Goal: Information Seeking & Learning: Learn about a topic

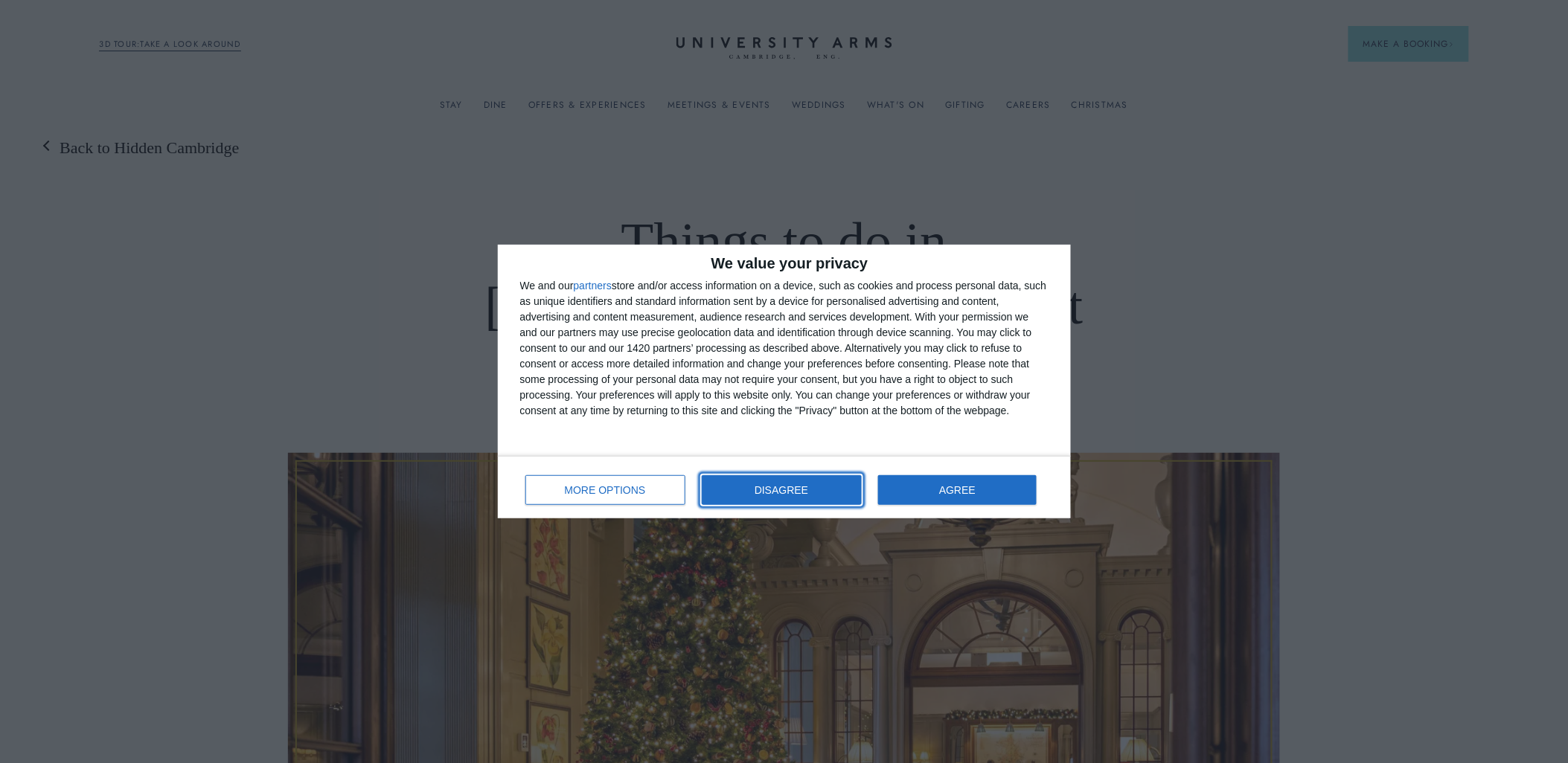
click at [808, 485] on span "DISAGREE" at bounding box center [782, 490] width 53 height 10
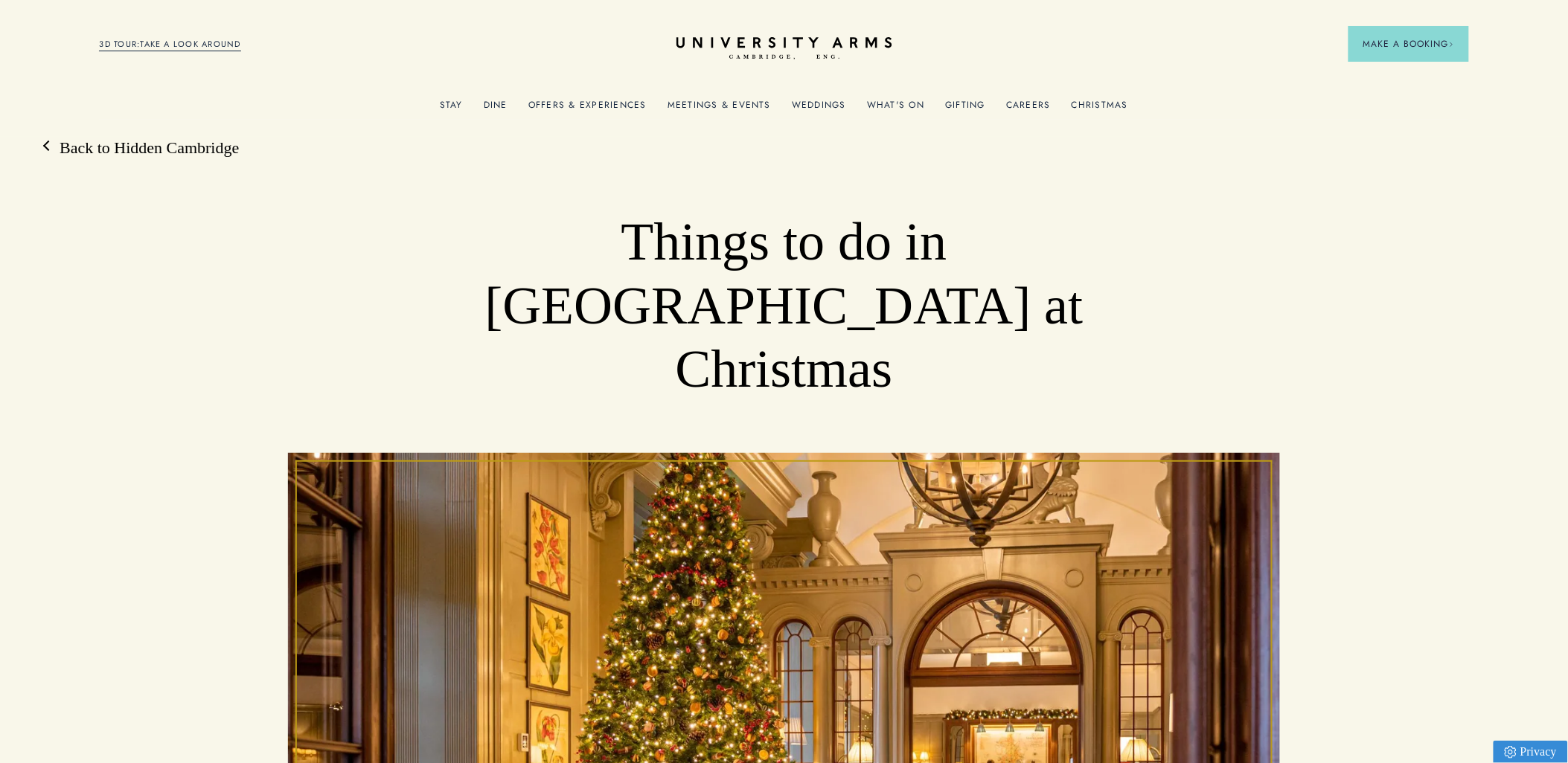
click at [1095, 102] on link "Christmas" at bounding box center [1100, 108] width 57 height 19
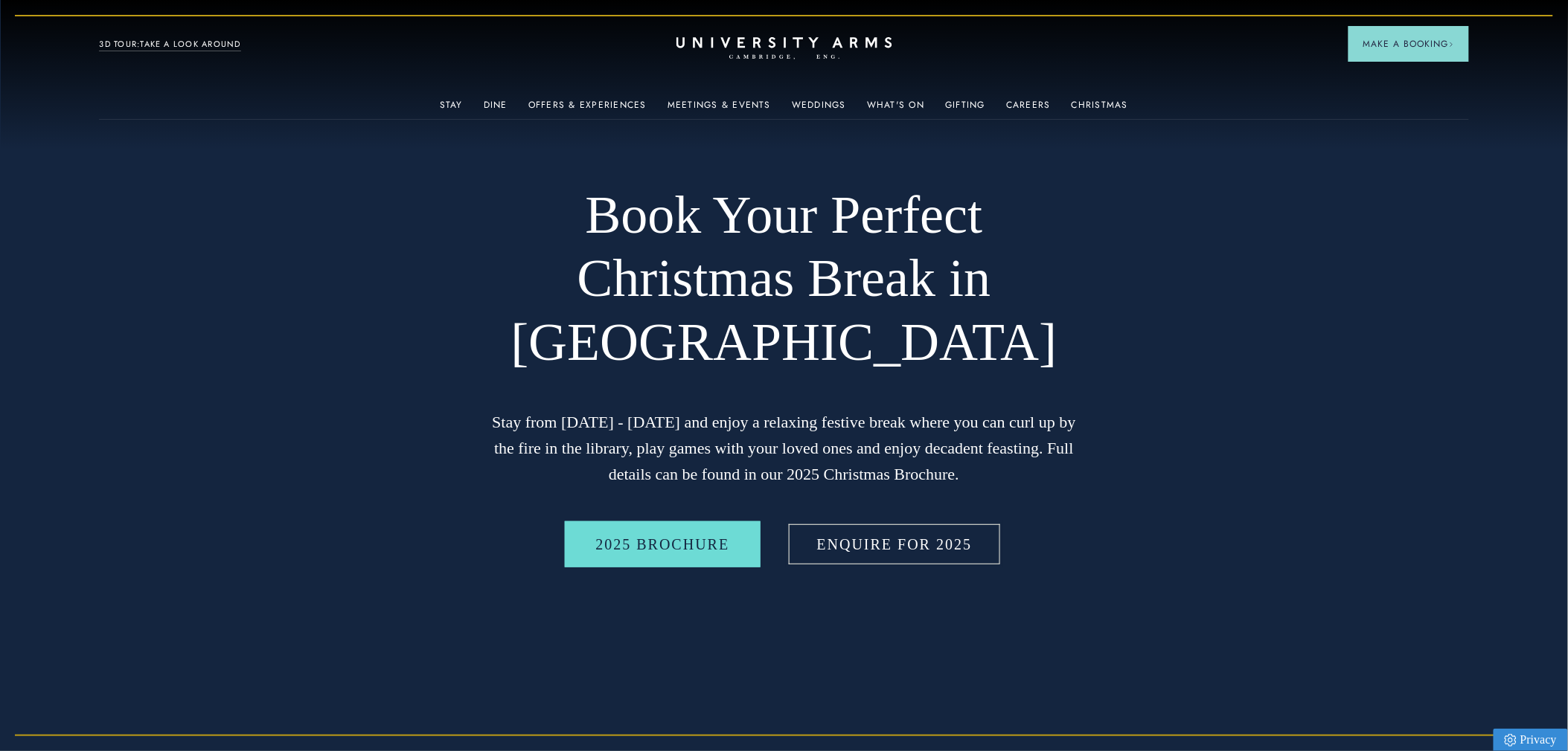
click at [861, 552] on link "Enquire for 2025" at bounding box center [895, 544] width 218 height 46
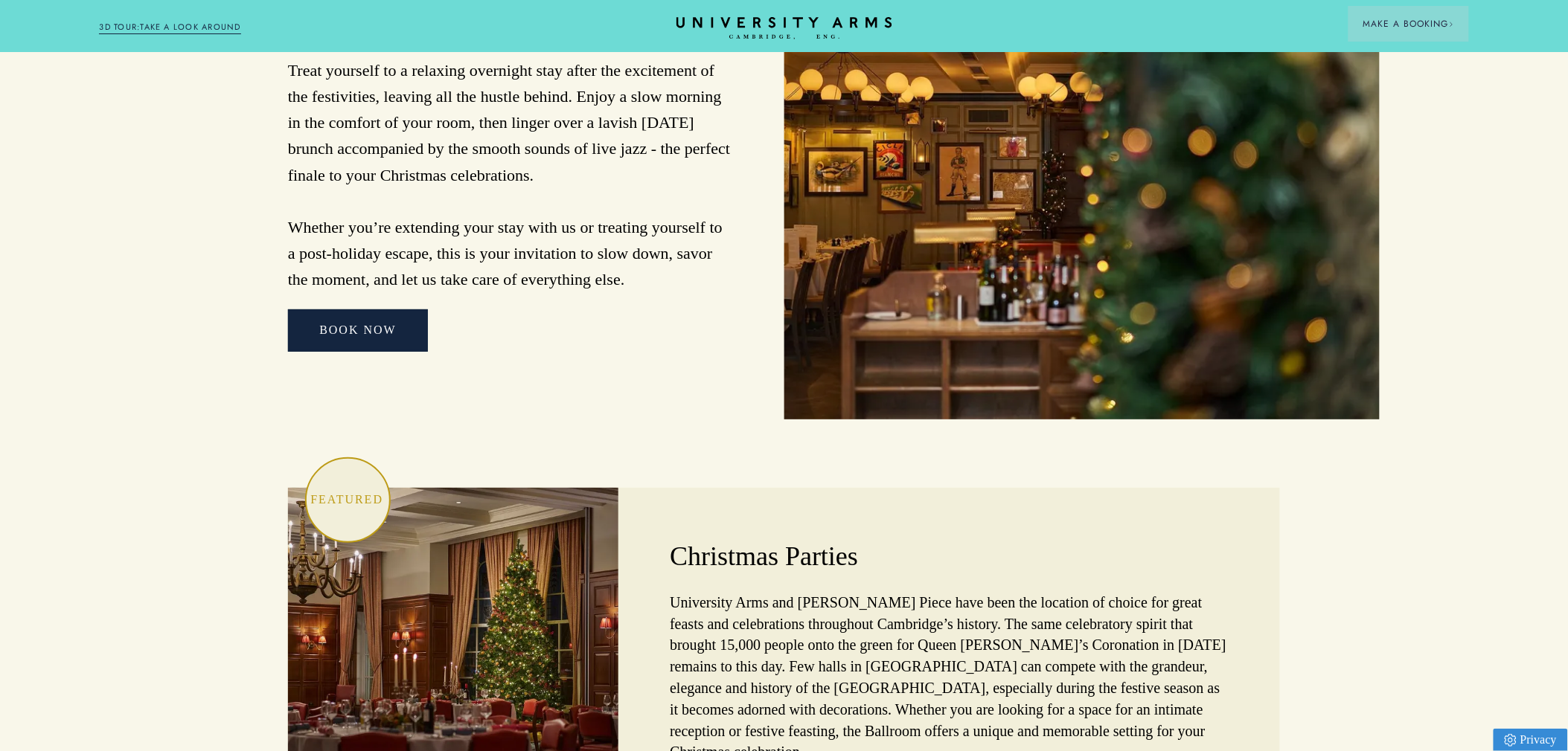
scroll to position [4216, 0]
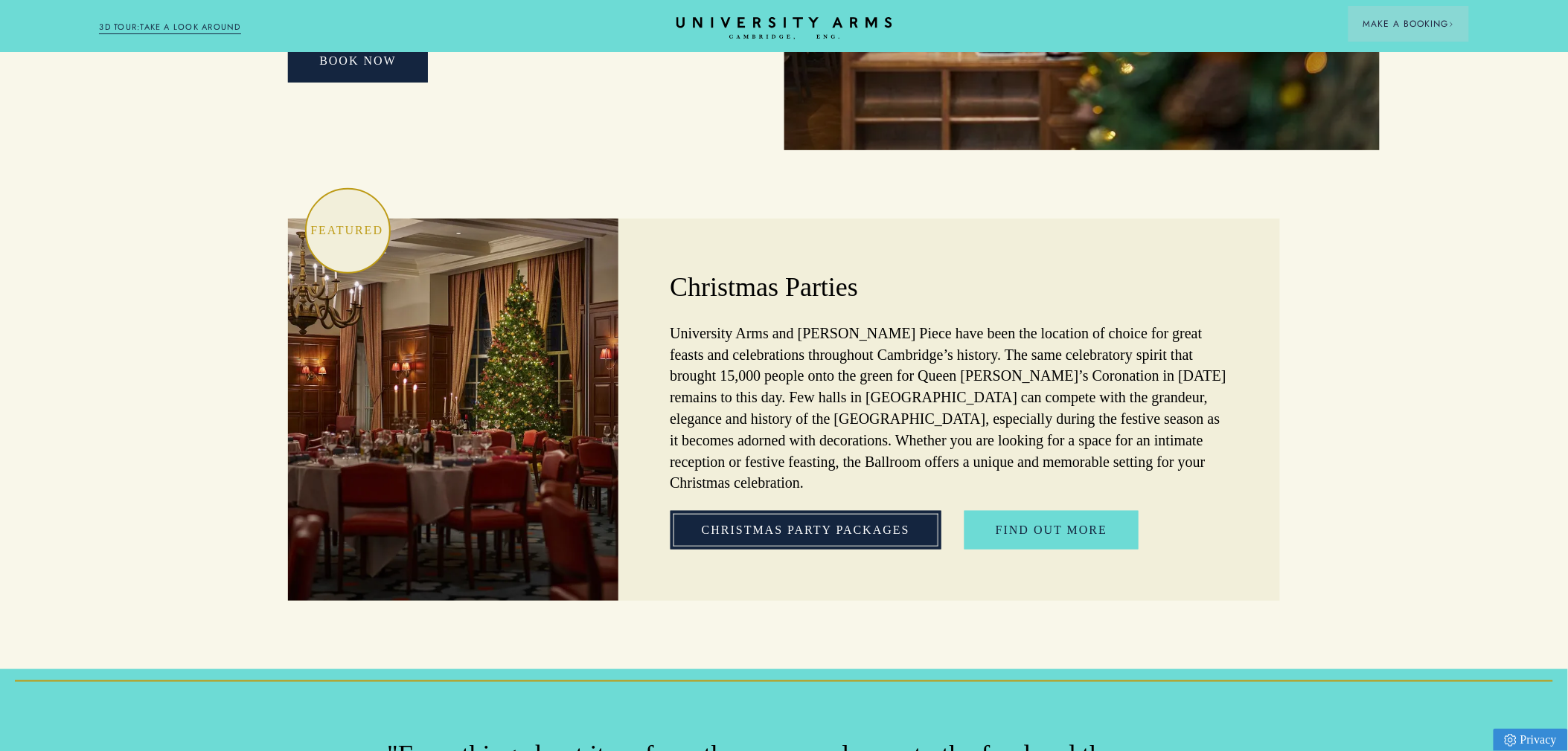
click at [807, 511] on link "Christmas Party Packages" at bounding box center [806, 530] width 271 height 39
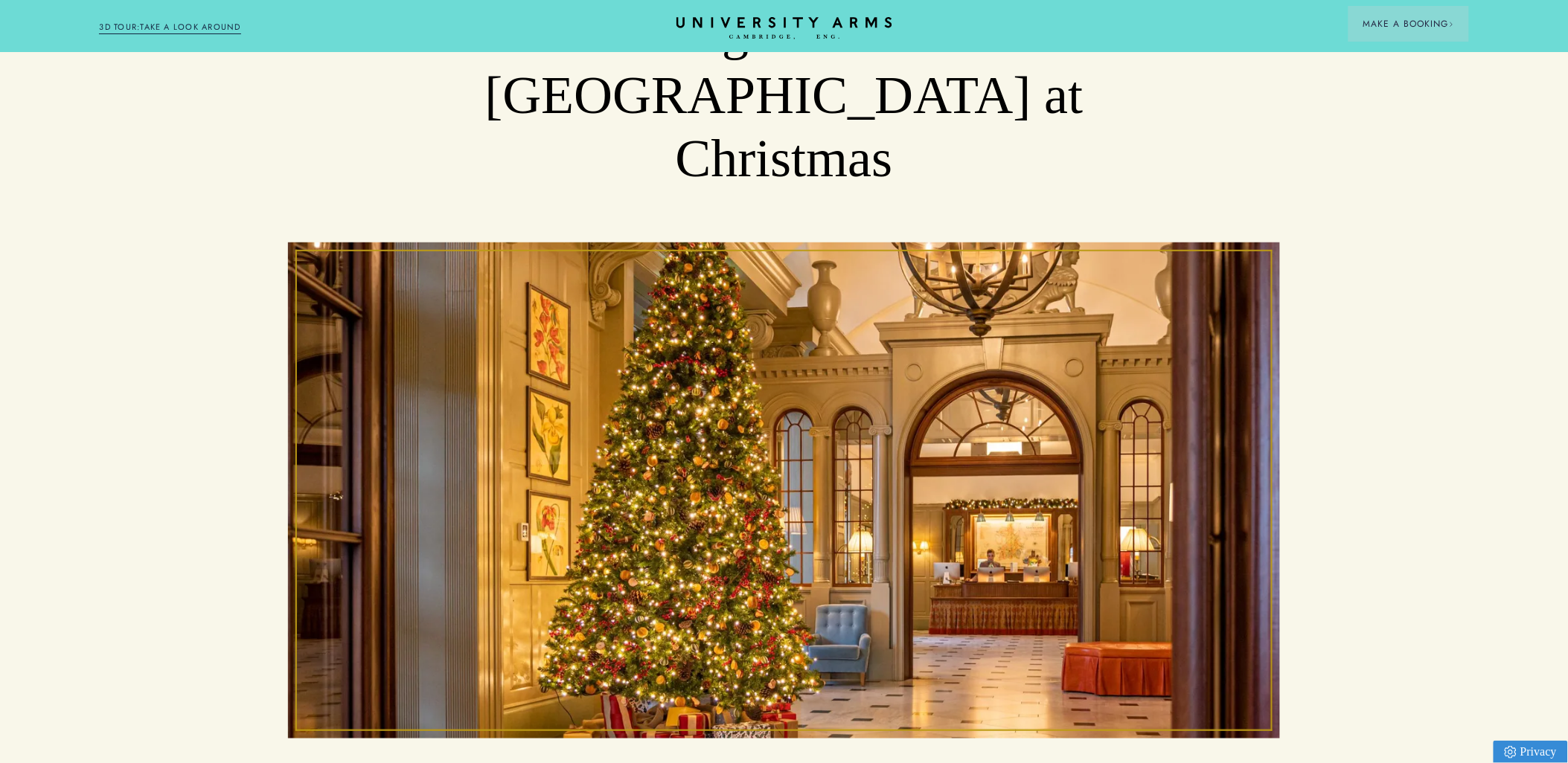
scroll to position [495, 0]
